Goal: Task Accomplishment & Management: Use online tool/utility

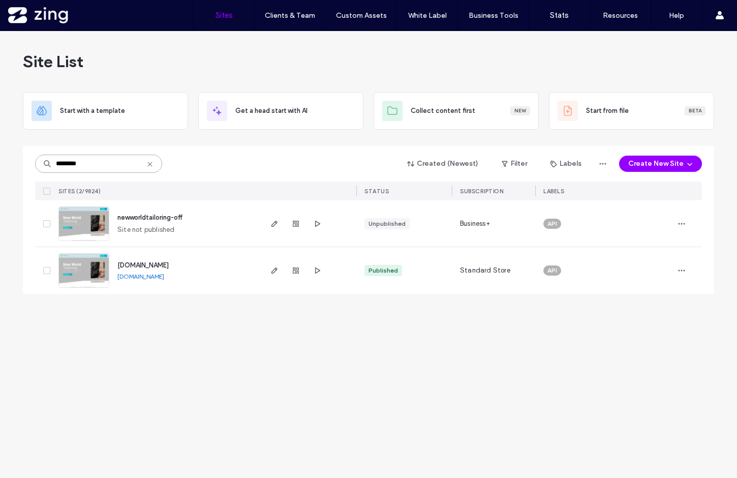
drag, startPoint x: 95, startPoint y: 168, endPoint x: 14, endPoint y: 155, distance: 81.4
click at [14, 155] on div "Site List Start with a template Get a head start with AI Collect content first …" at bounding box center [368, 254] width 737 height 447
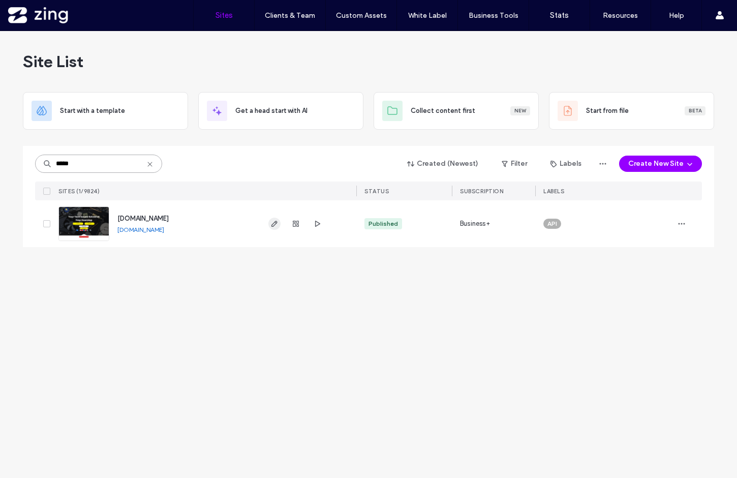
type input "*****"
click at [275, 225] on icon "button" at bounding box center [274, 224] width 8 height 8
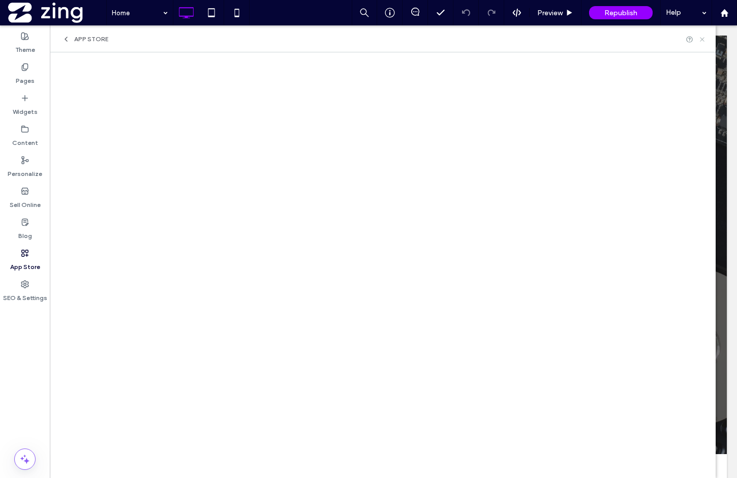
click at [701, 38] on use at bounding box center [702, 39] width 4 height 4
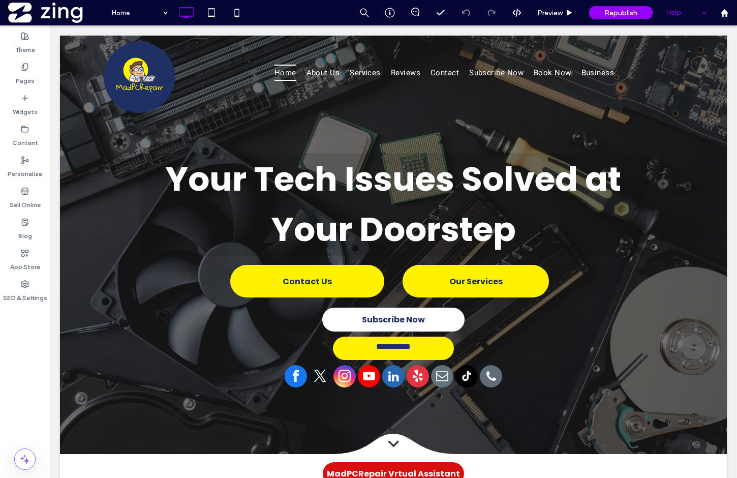
click at [694, 12] on div "Help" at bounding box center [686, 12] width 51 height 25
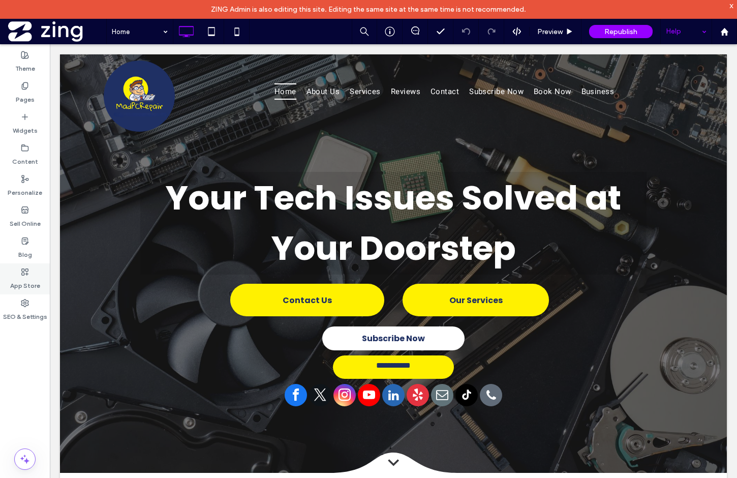
click at [28, 273] on icon at bounding box center [25, 272] width 8 height 8
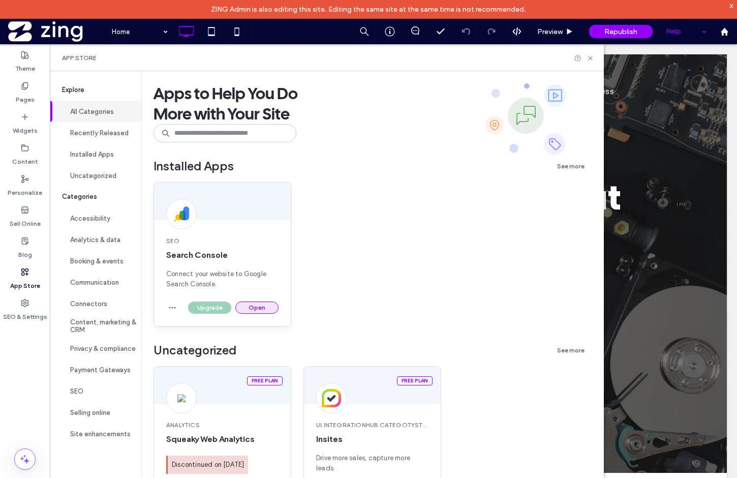
click at [264, 310] on button "Open" at bounding box center [256, 307] width 43 height 12
